Goal: Find specific page/section: Find specific page/section

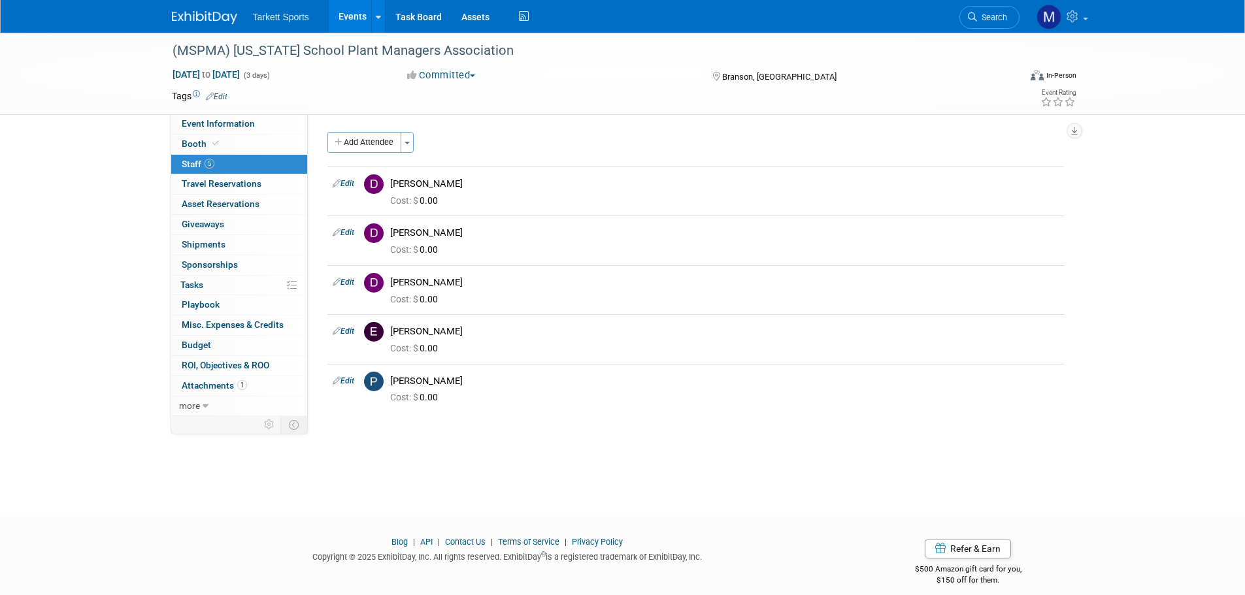
click at [992, 14] on span "Search" at bounding box center [992, 17] width 30 height 10
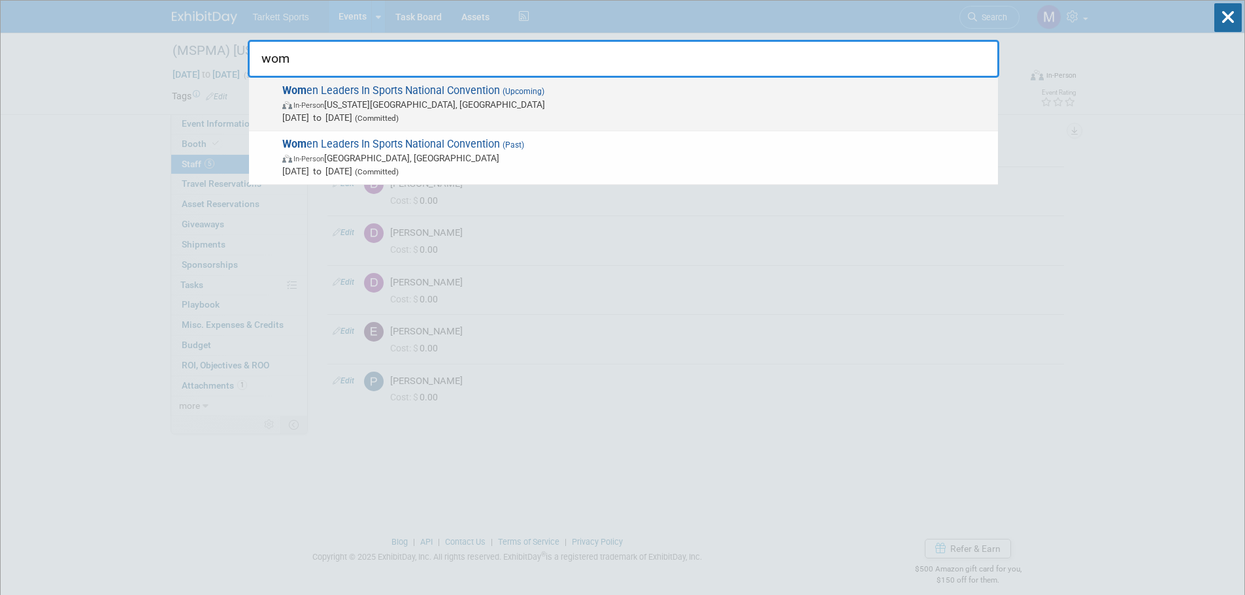
type input "wom"
click at [611, 112] on span "[DATE] to [DATE] (Committed)" at bounding box center [636, 117] width 709 height 13
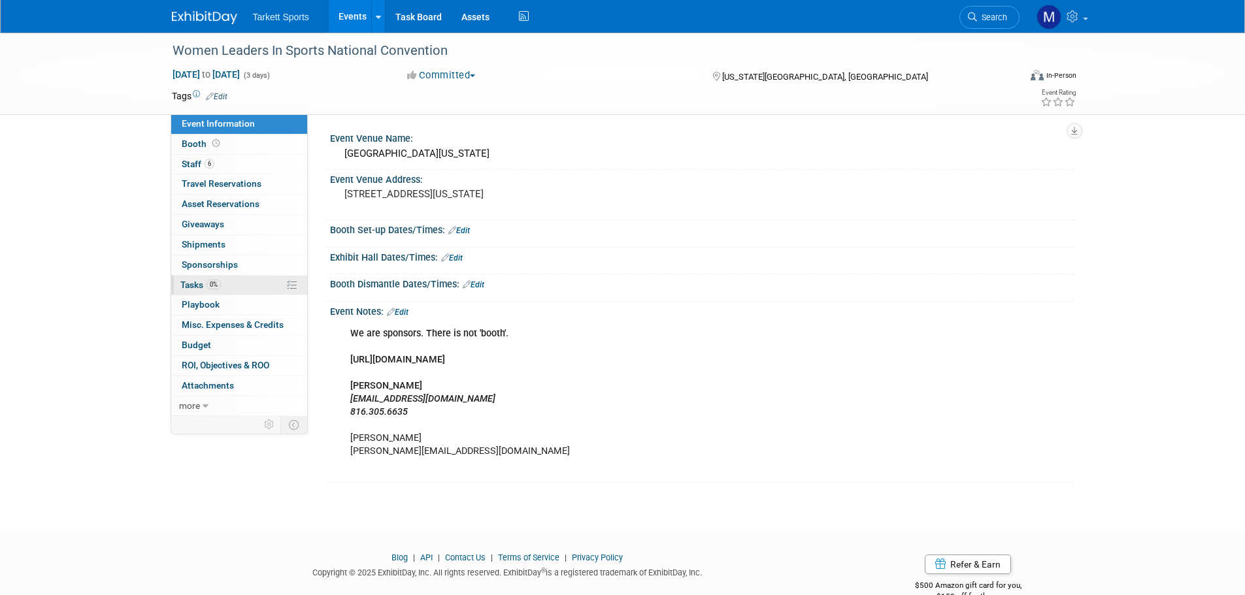
click at [265, 287] on link "0% Tasks 0%" at bounding box center [239, 286] width 136 height 20
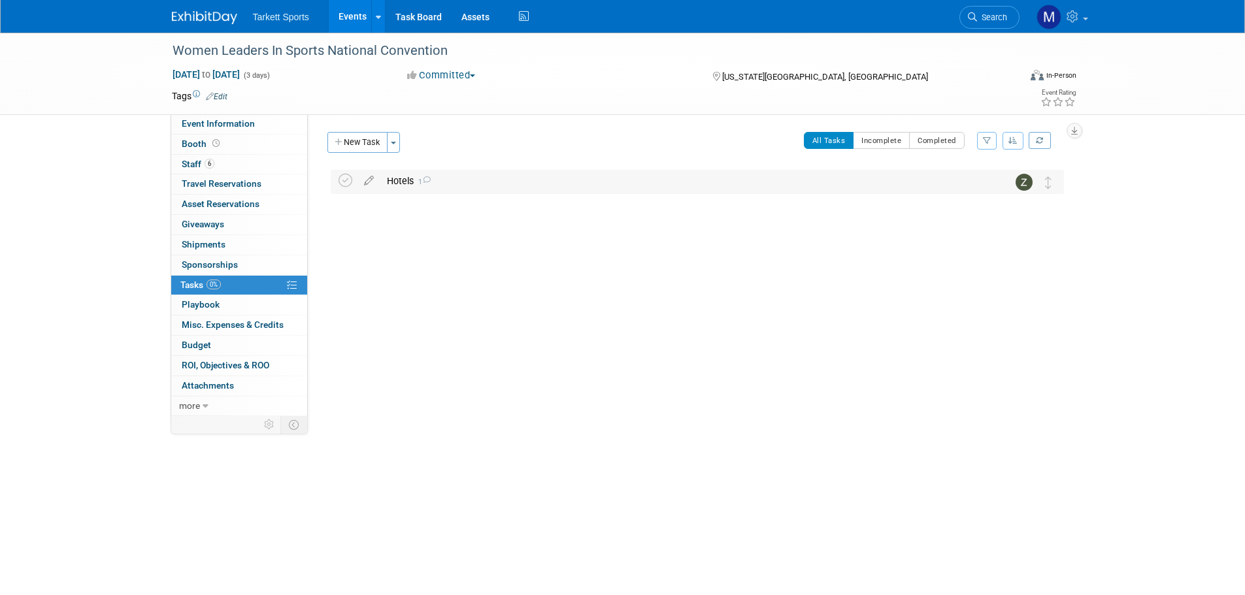
click at [433, 173] on div "Hotels 1" at bounding box center [684, 181] width 609 height 22
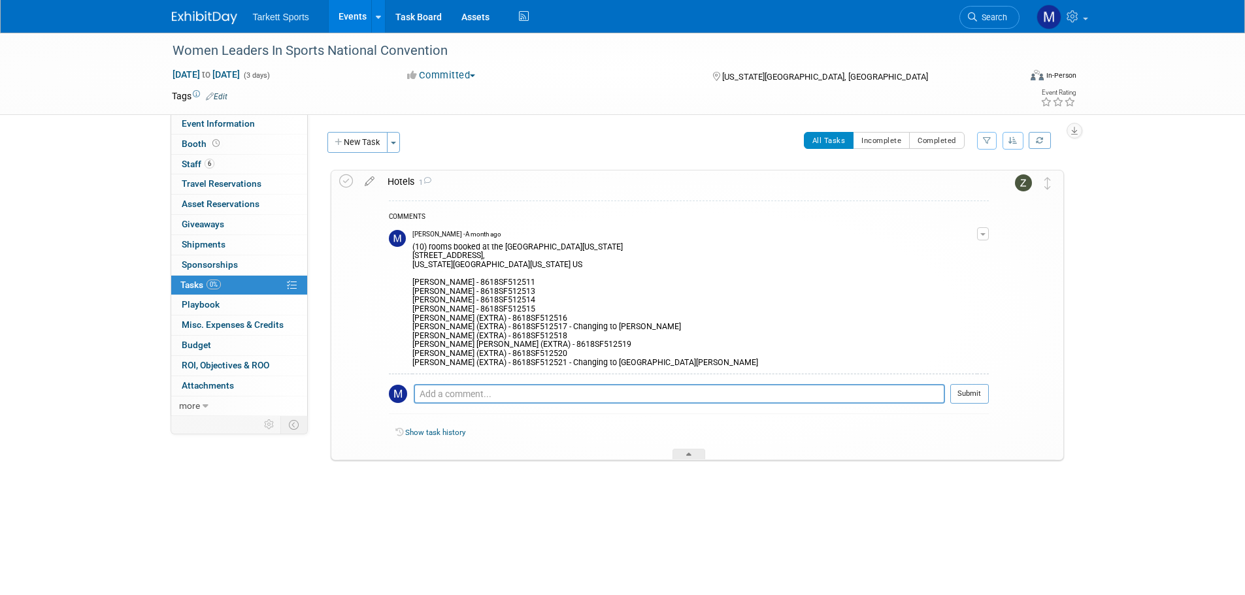
click at [442, 186] on div "Hotels 1" at bounding box center [685, 182] width 608 height 22
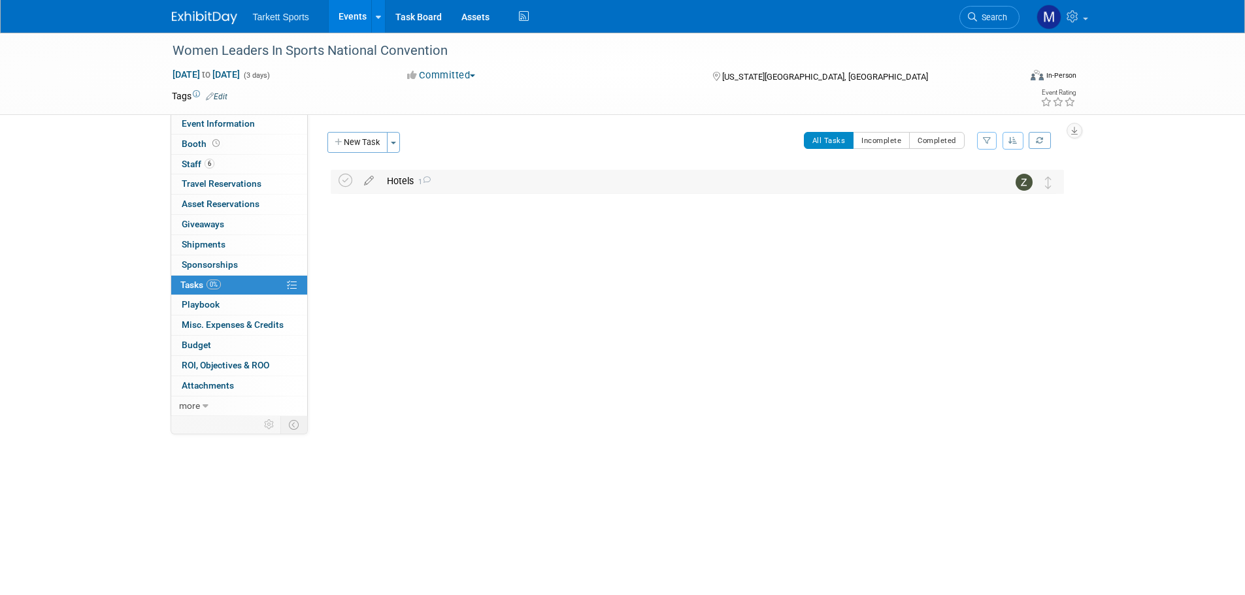
click at [448, 186] on div "Hotels 1" at bounding box center [684, 181] width 609 height 22
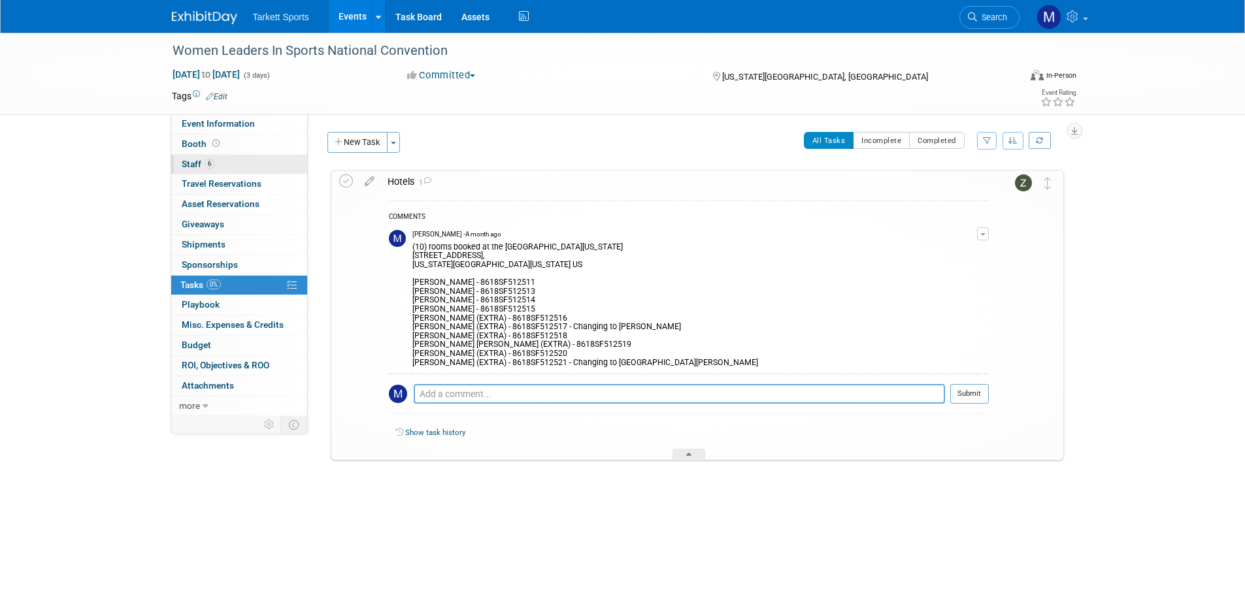
click at [215, 169] on link "6 Staff 6" at bounding box center [239, 165] width 136 height 20
